Goal: Information Seeking & Learning: Find specific page/section

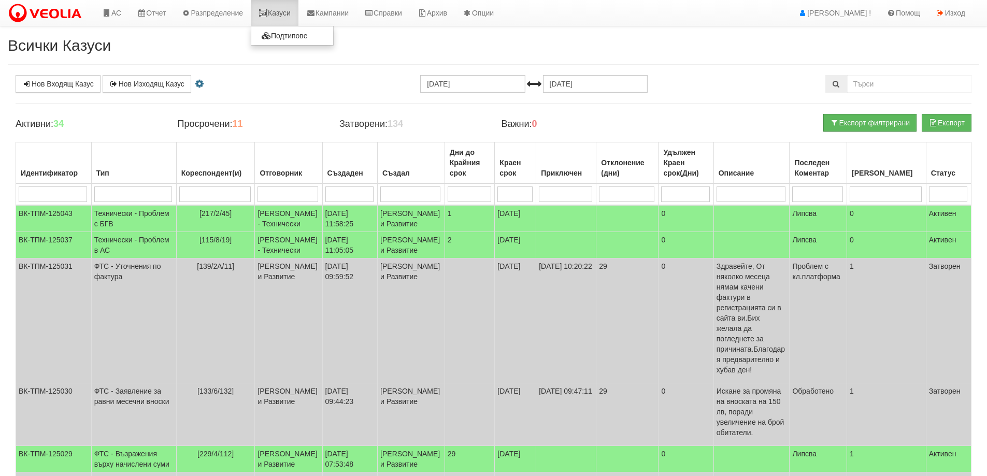
click at [289, 8] on link "Казуси" at bounding box center [275, 13] width 48 height 26
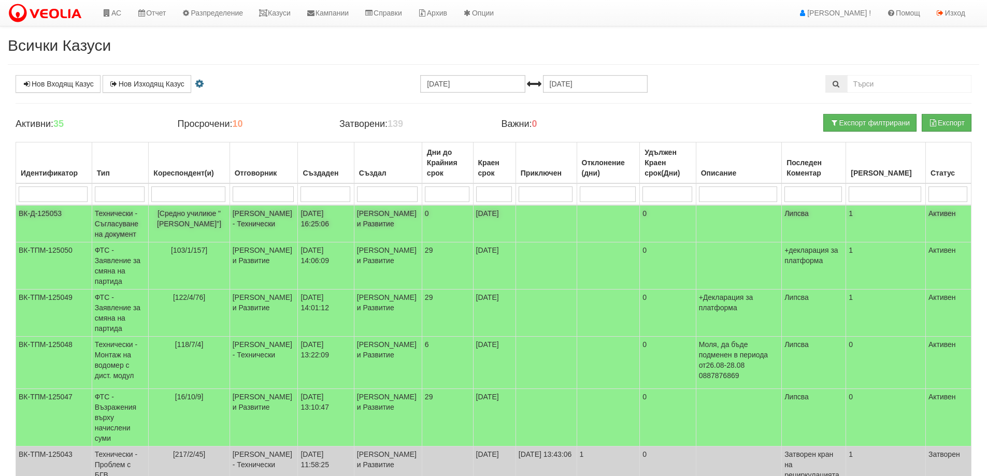
click at [99, 225] on td "Технически - Съгласуване на документ" at bounding box center [120, 223] width 57 height 37
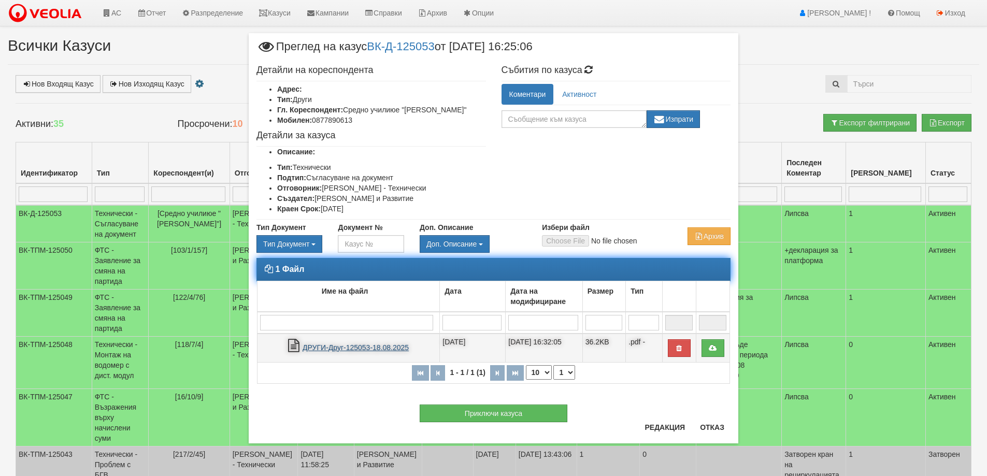
click at [383, 347] on link "ДРУГИ-Друг-125053-18.08.2025" at bounding box center [356, 348] width 106 height 8
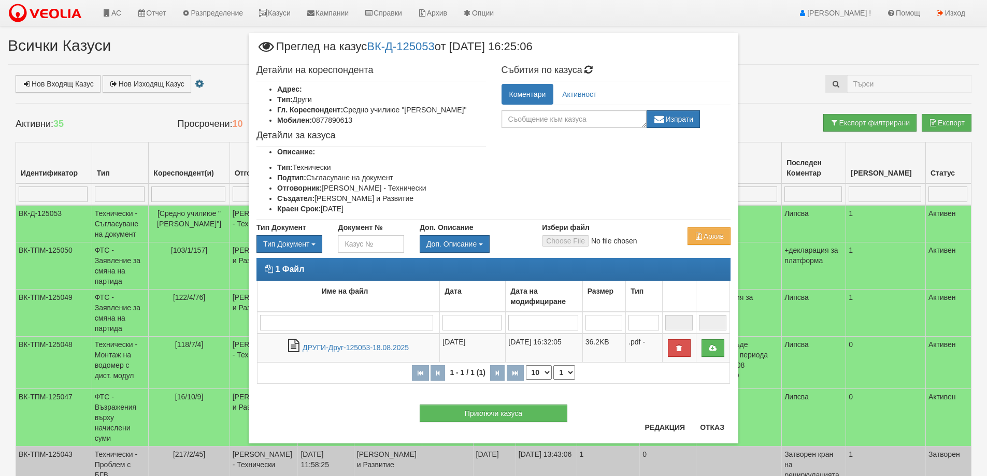
click at [383, 197] on li "Създател: Женя Димитрова - Клиенти и Развитие" at bounding box center [381, 198] width 209 height 10
click at [324, 186] on li "Отговорник: Калоян Иванов - Технически" at bounding box center [381, 188] width 209 height 10
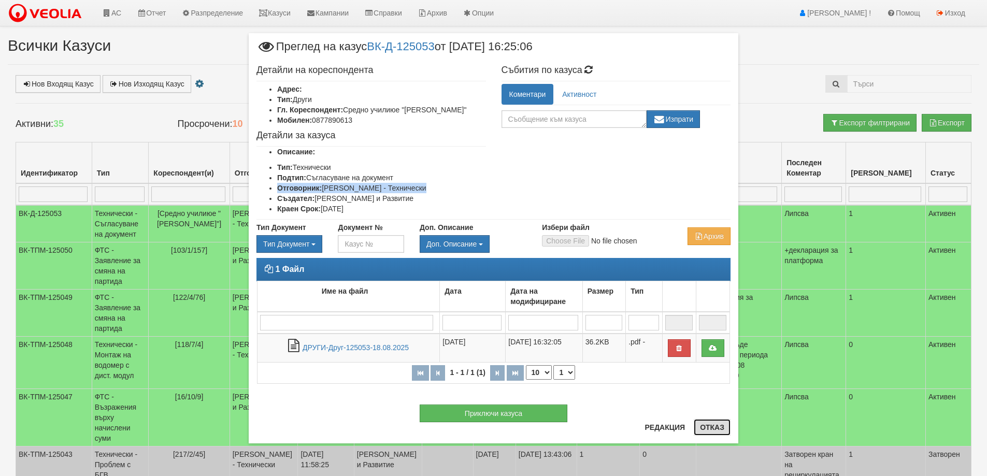
click at [717, 429] on button "Отказ" at bounding box center [712, 427] width 37 height 17
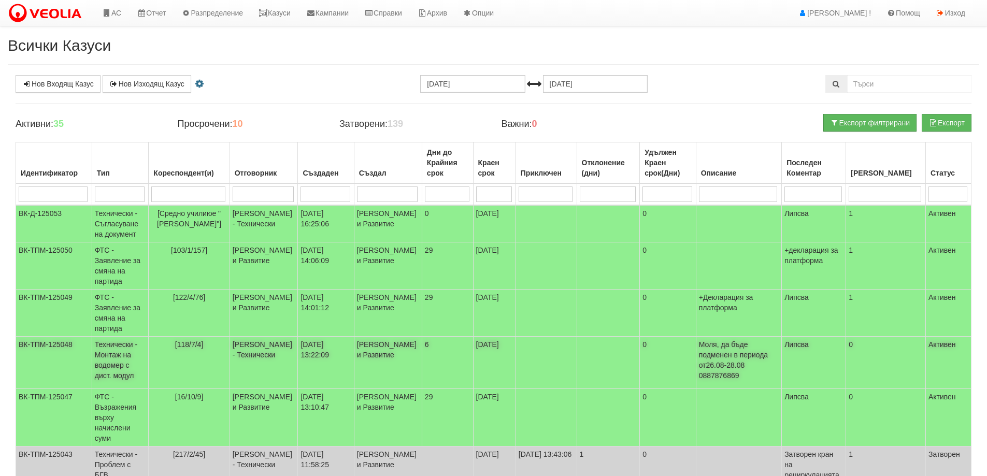
click at [196, 349] on span "[118/7/4]" at bounding box center [189, 345] width 29 height 8
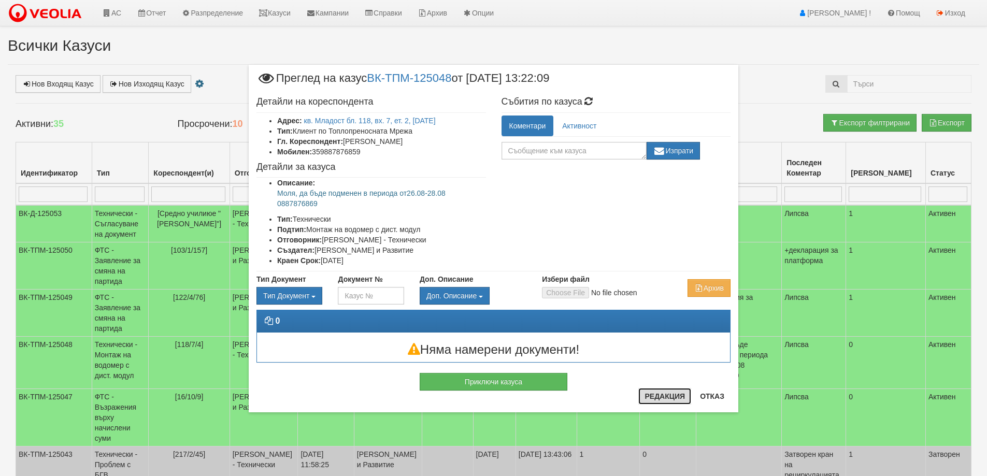
click at [661, 393] on button "Редакция" at bounding box center [665, 396] width 53 height 17
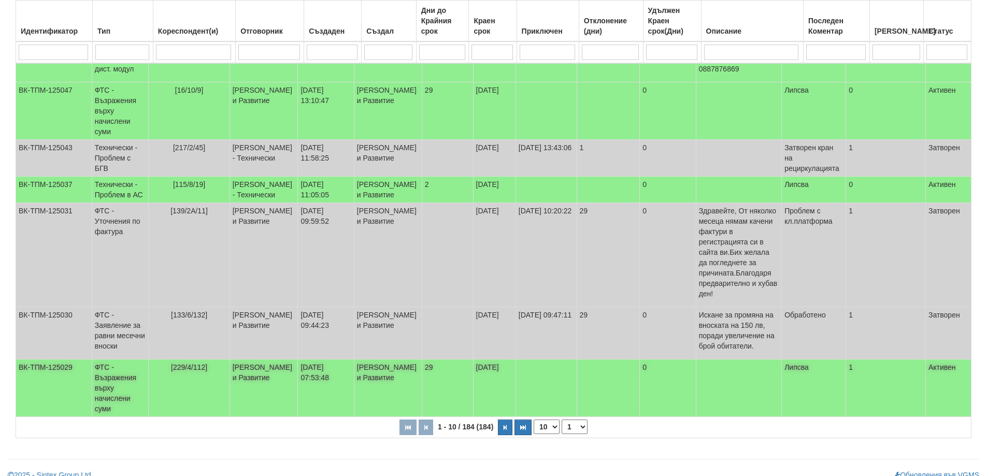
scroll to position [314, 0]
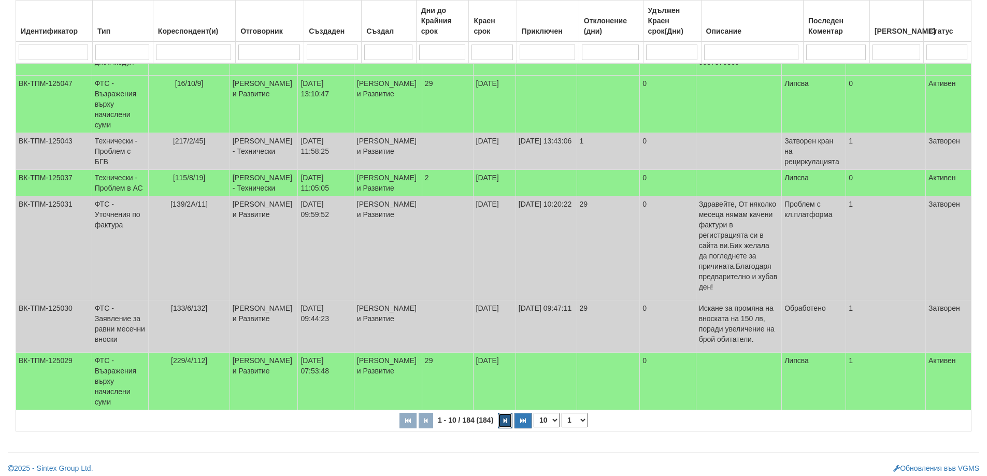
click at [501, 419] on button "button" at bounding box center [505, 421] width 15 height 16
select select "2"
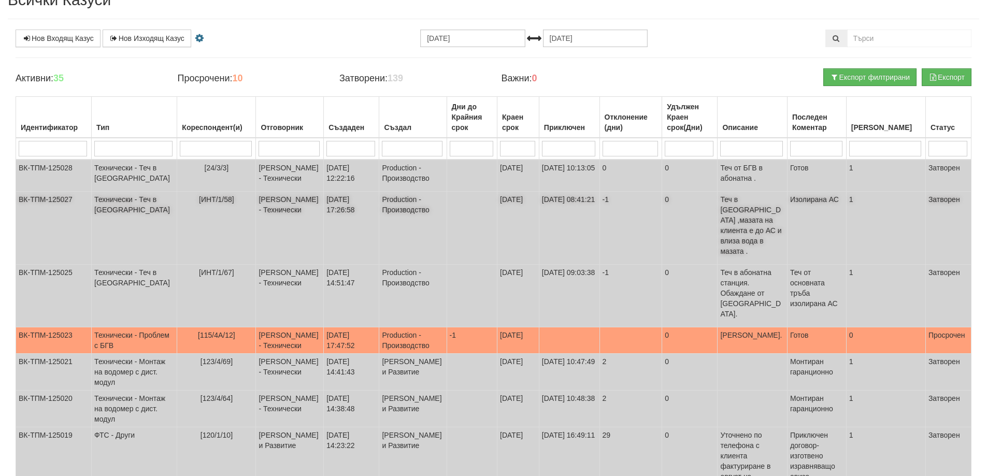
scroll to position [23, 0]
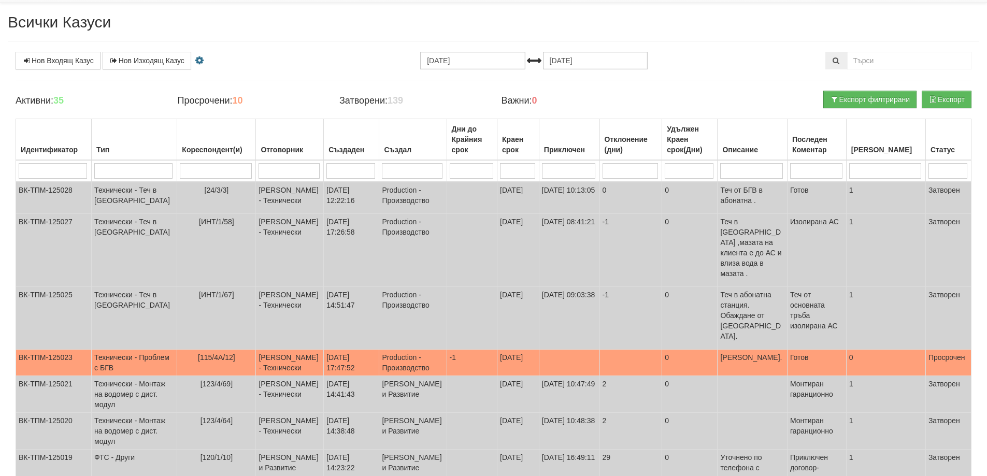
click at [200, 168] on input "search" at bounding box center [216, 171] width 72 height 16
type input "03"
select select "1"
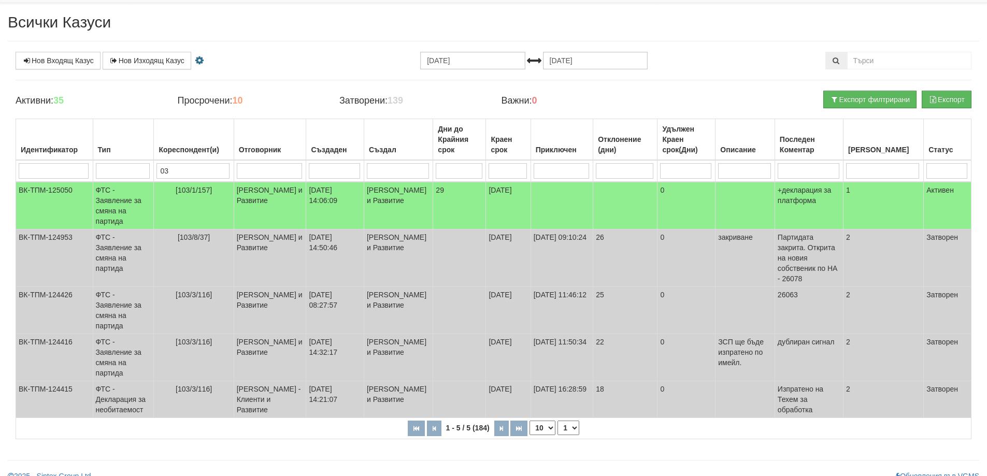
type input "0"
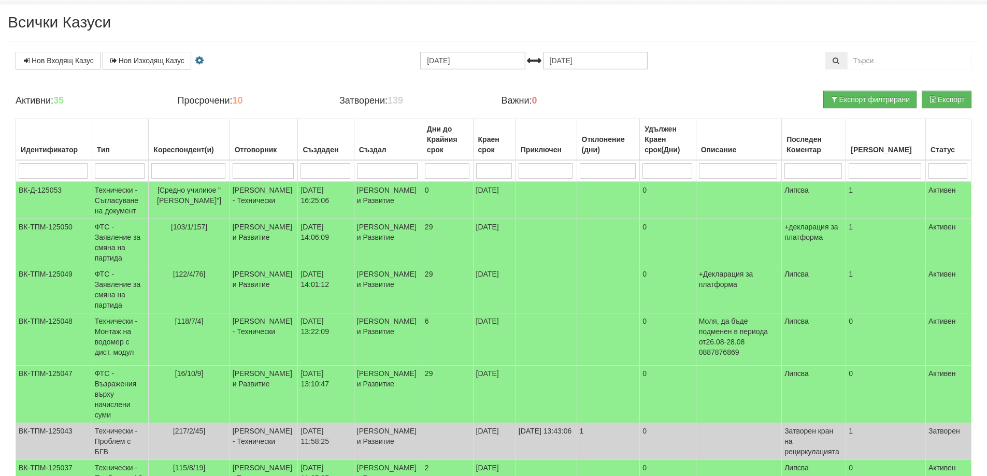
type input "3"
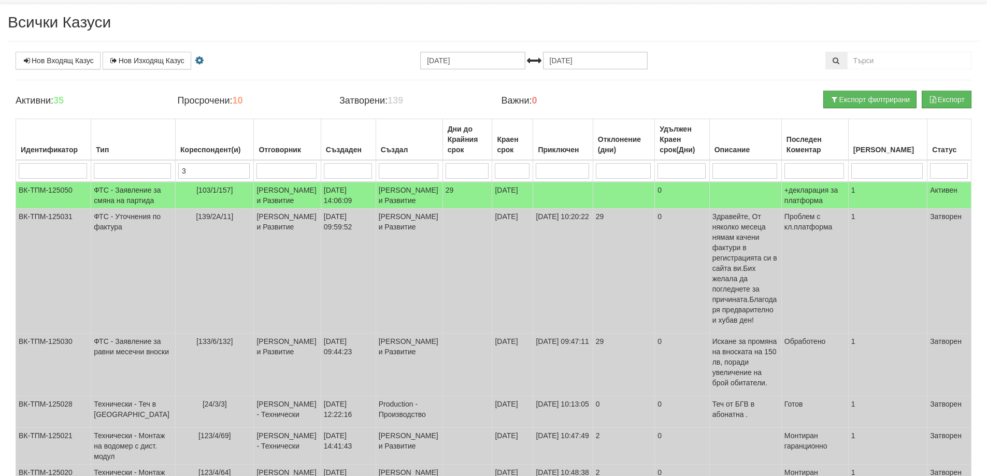
type input "3/"
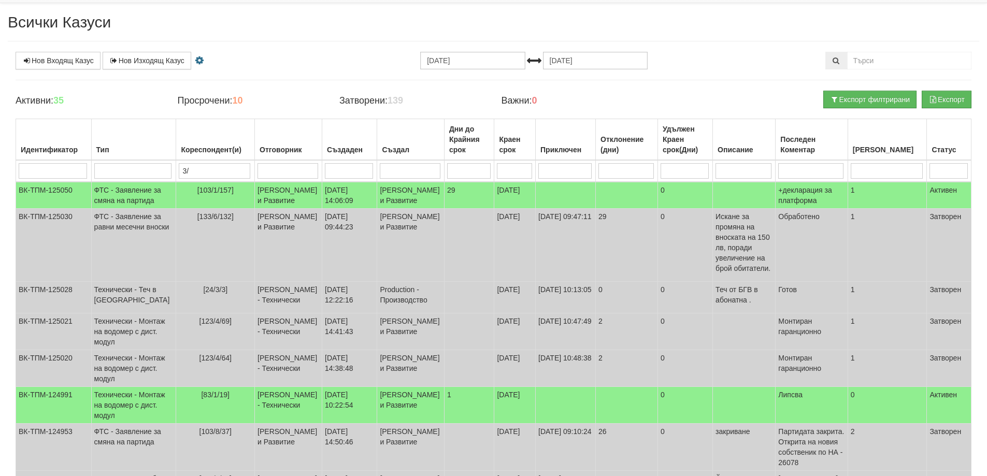
type input "3/1"
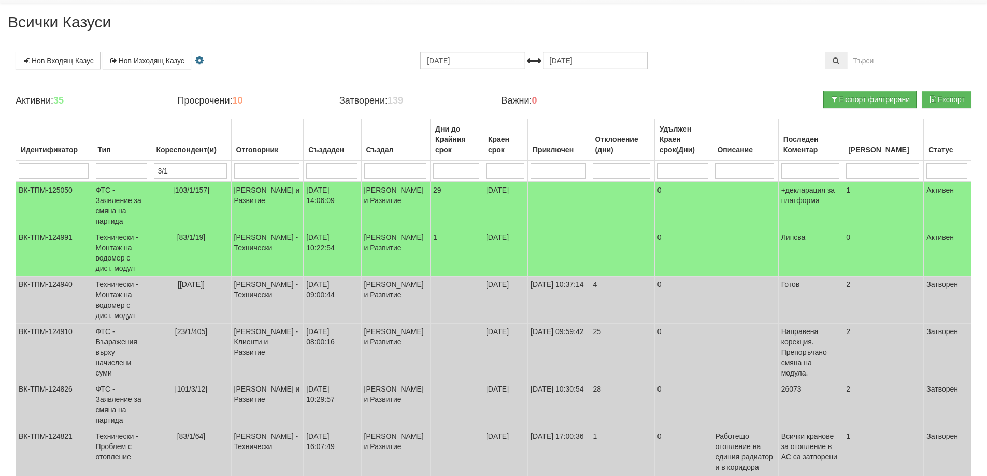
type input "3/1/"
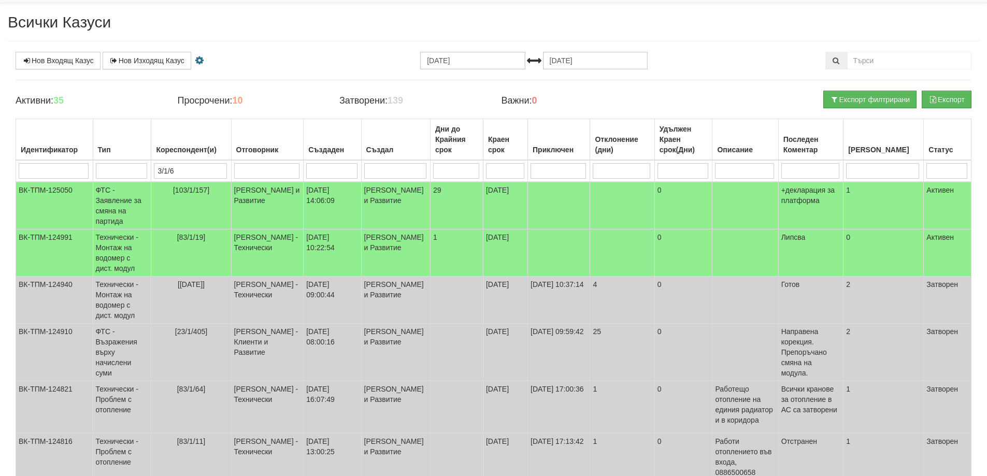
type input "3/1/67"
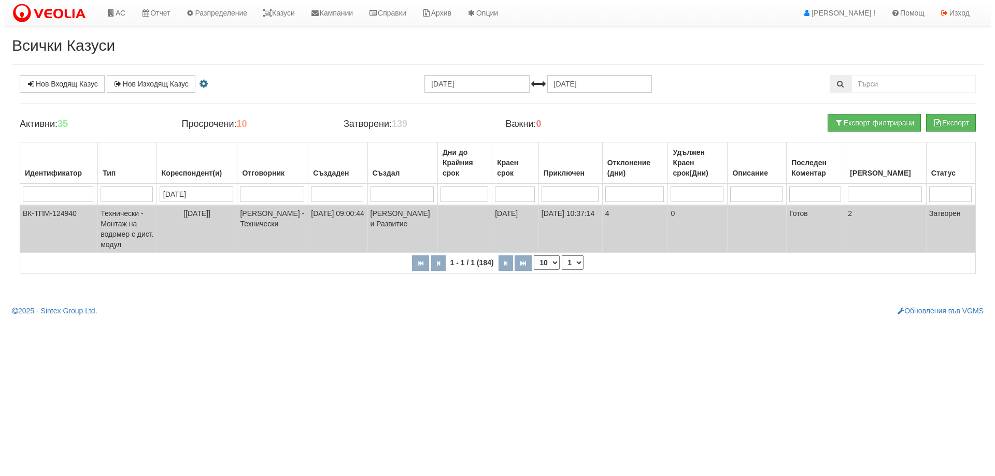
scroll to position [0, 0]
type input "3/1/67"
click at [205, 211] on span "[[DATE]]" at bounding box center [194, 213] width 27 height 8
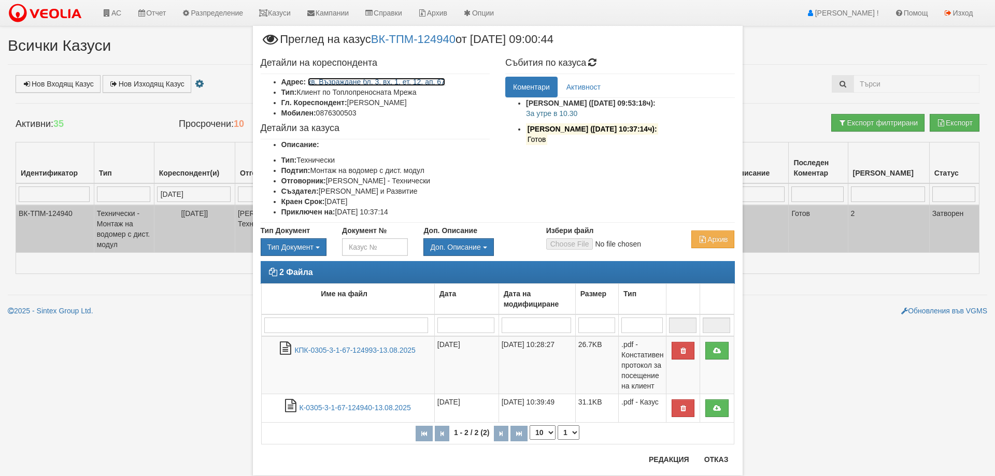
click at [434, 84] on link "кв. Възраждане бл. 3, вх. 1, ет. 12, ап. 67" at bounding box center [376, 82] width 137 height 8
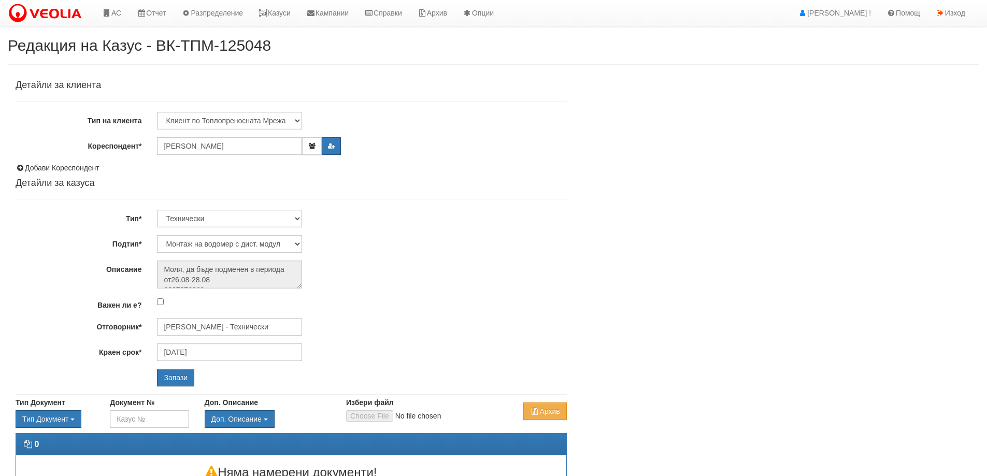
select select "Монтаж на водомер с дист. модул"
click at [196, 327] on input "Дончо Дончев - Технически" at bounding box center [229, 327] width 145 height 18
type input "s"
click at [202, 347] on div "Слави Славов - Технически" at bounding box center [453, 343] width 590 height 13
type input "Слави Славов - Технически"
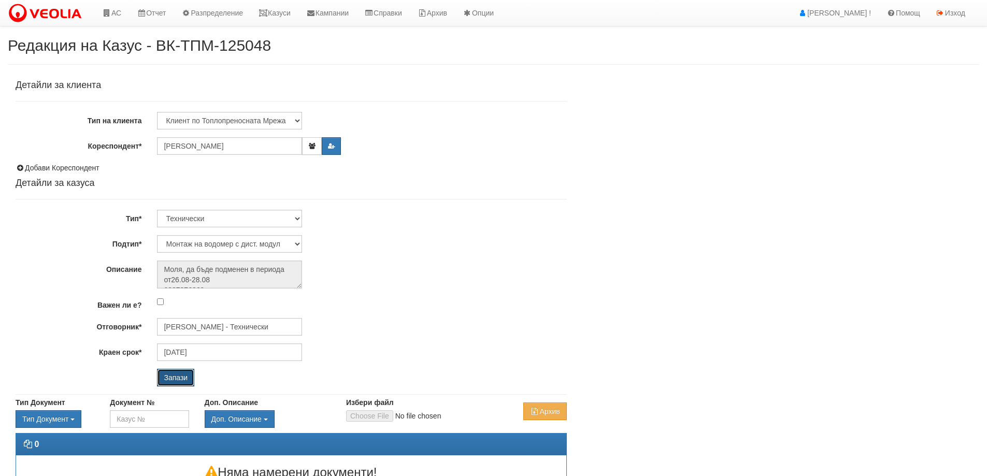
click at [181, 378] on input "Запази" at bounding box center [175, 378] width 37 height 18
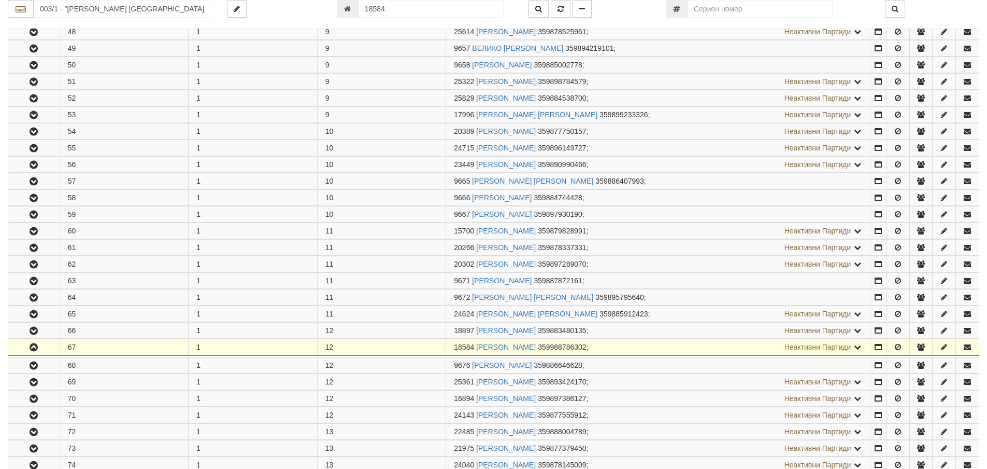
scroll to position [1299, 0]
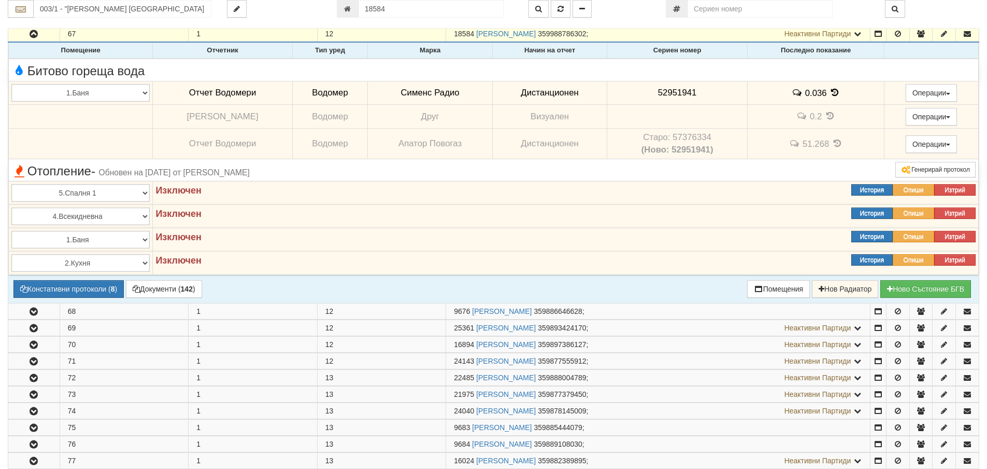
click at [676, 94] on span "52951941" at bounding box center [677, 93] width 39 height 10
copy span "52951941"
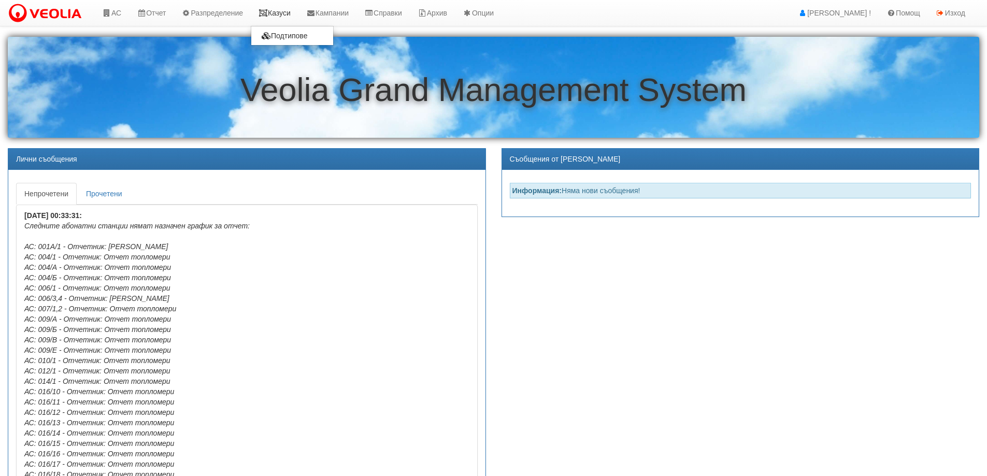
click at [285, 11] on link "Казуси" at bounding box center [275, 13] width 48 height 26
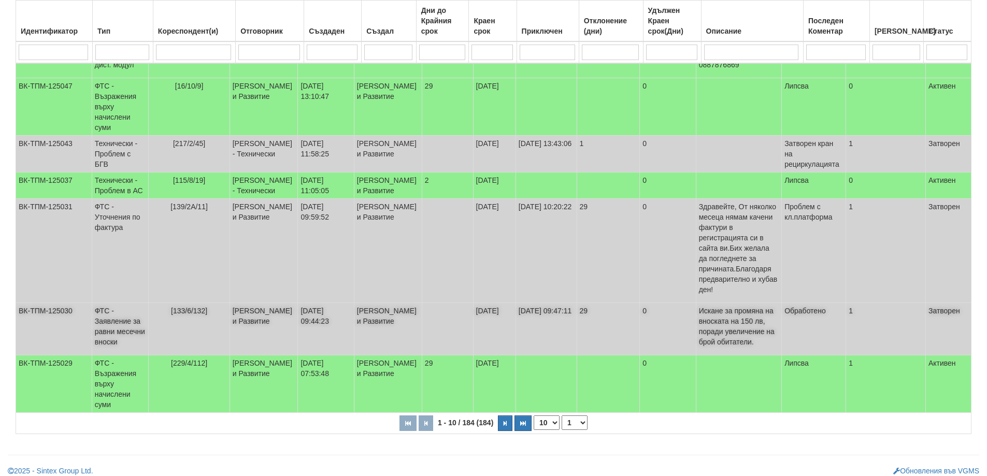
scroll to position [314, 0]
